Goal: Information Seeking & Learning: Find specific fact

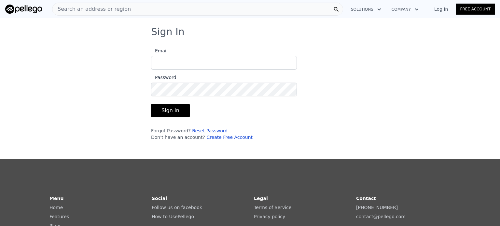
type input "[EMAIL_ADDRESS][DOMAIN_NAME]"
click at [173, 108] on button "Sign In" at bounding box center [170, 110] width 39 height 13
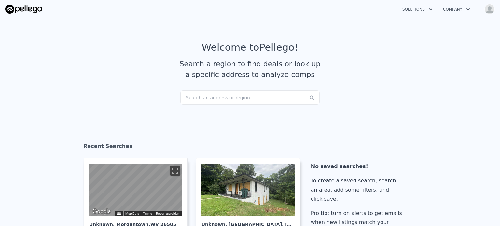
click at [215, 95] on div "Search an address or region..." at bounding box center [249, 98] width 139 height 14
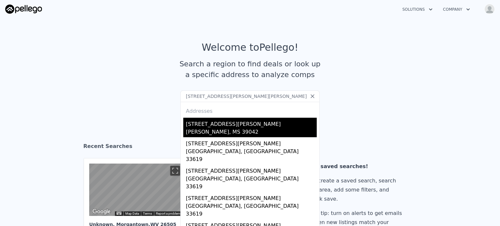
type input "[STREET_ADDRESS][PERSON_NAME][PERSON_NAME]"
click at [202, 132] on div "[PERSON_NAME], MS 39042" at bounding box center [251, 132] width 131 height 9
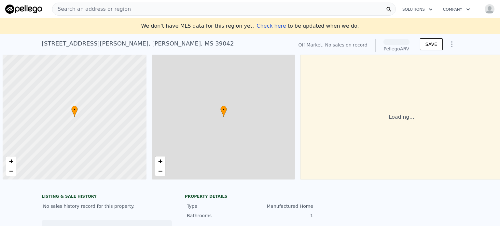
scroll to position [0, 3]
